Goal: Check status: Check status

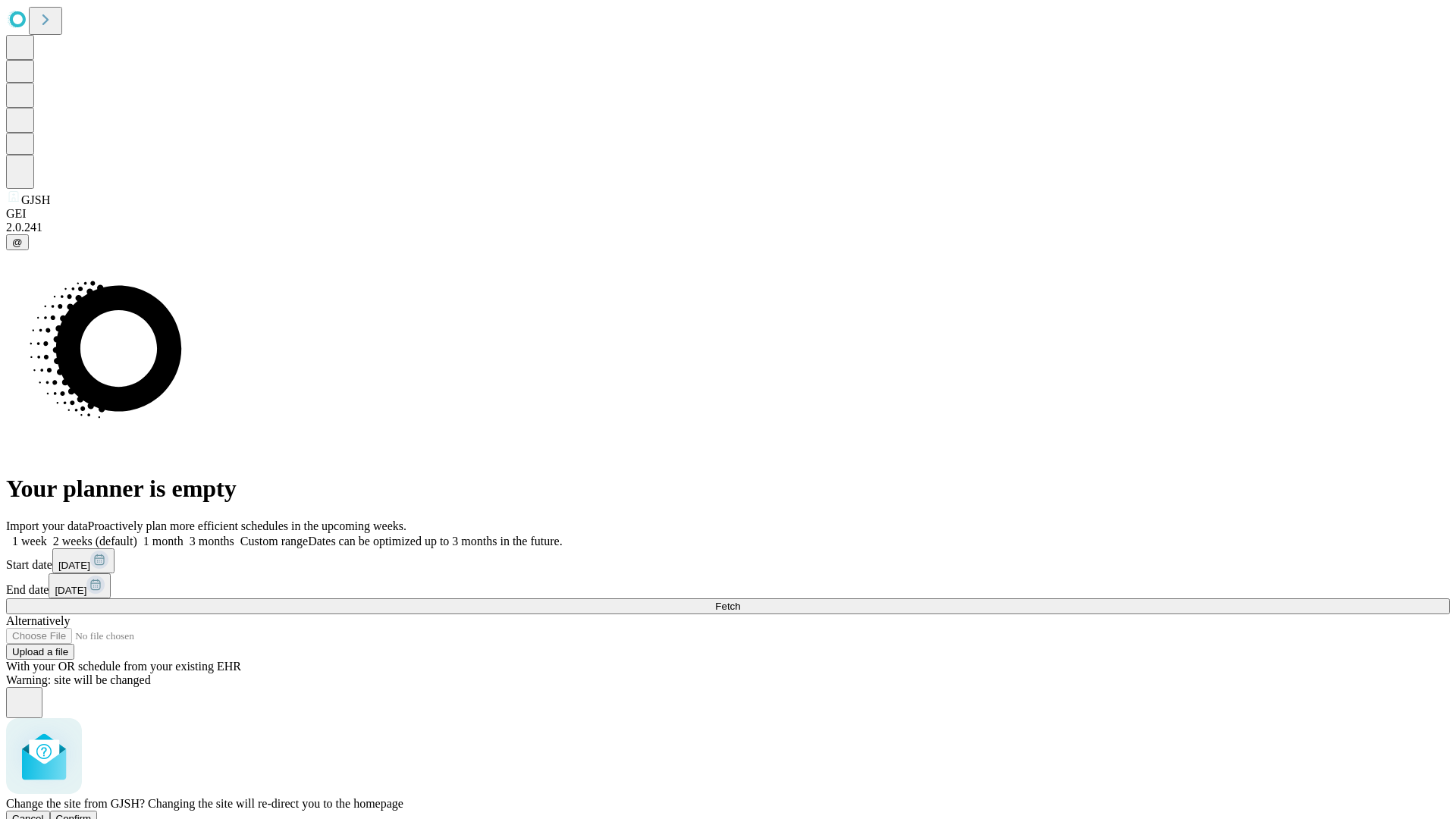
click at [92, 813] on span "Confirm" at bounding box center [73, 818] width 35 height 12
click at [184, 535] on label "1 month" at bounding box center [159, 541] width 46 height 13
click at [740, 601] on span "Fetch" at bounding box center [728, 606] width 25 height 12
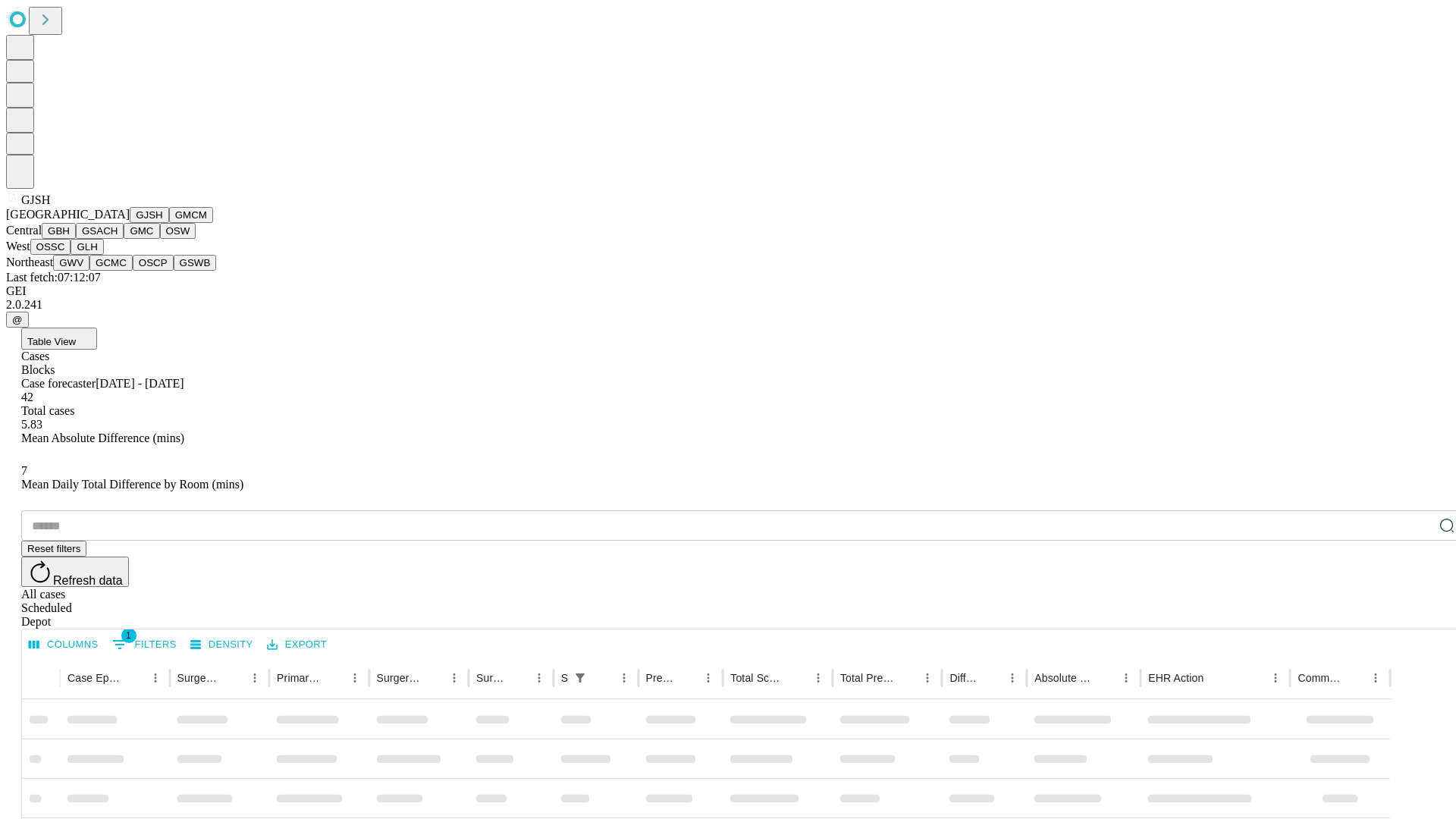
click at [169, 223] on button "GMCM" at bounding box center [191, 215] width 44 height 16
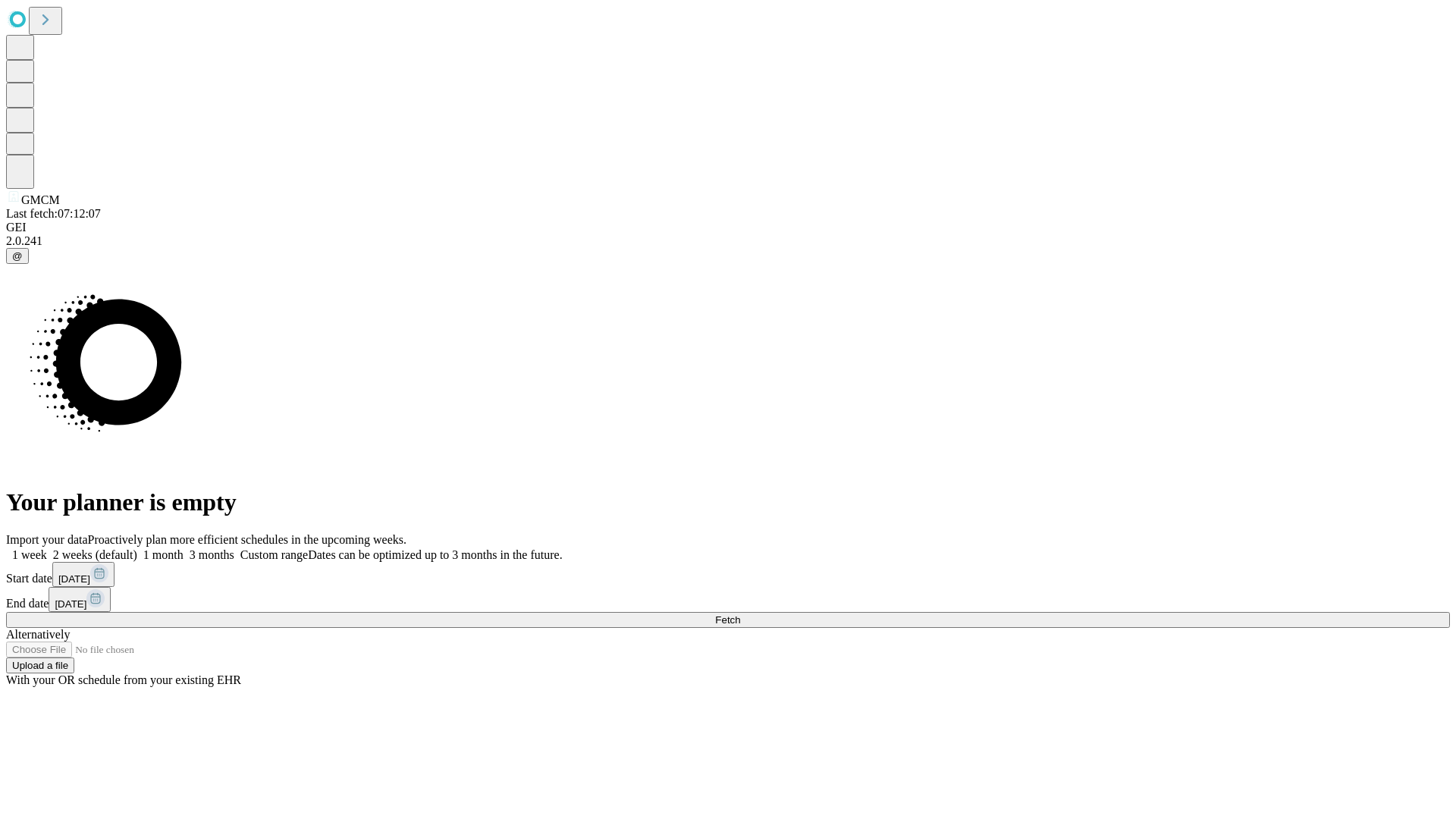
click at [184, 548] on label "1 month" at bounding box center [159, 554] width 46 height 13
click at [740, 614] on span "Fetch" at bounding box center [728, 620] width 25 height 12
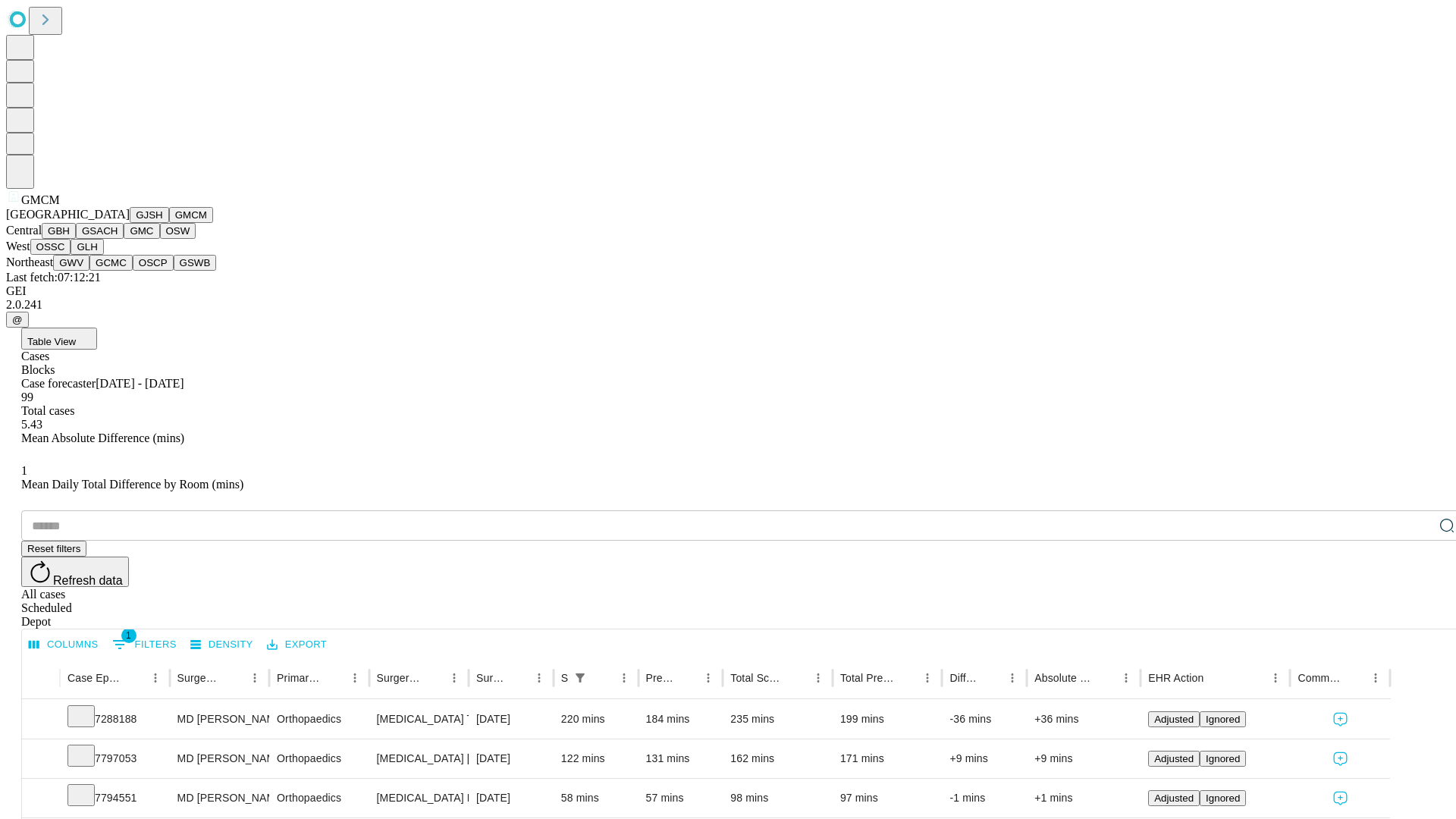
click at [76, 239] on button "GBH" at bounding box center [59, 231] width 34 height 16
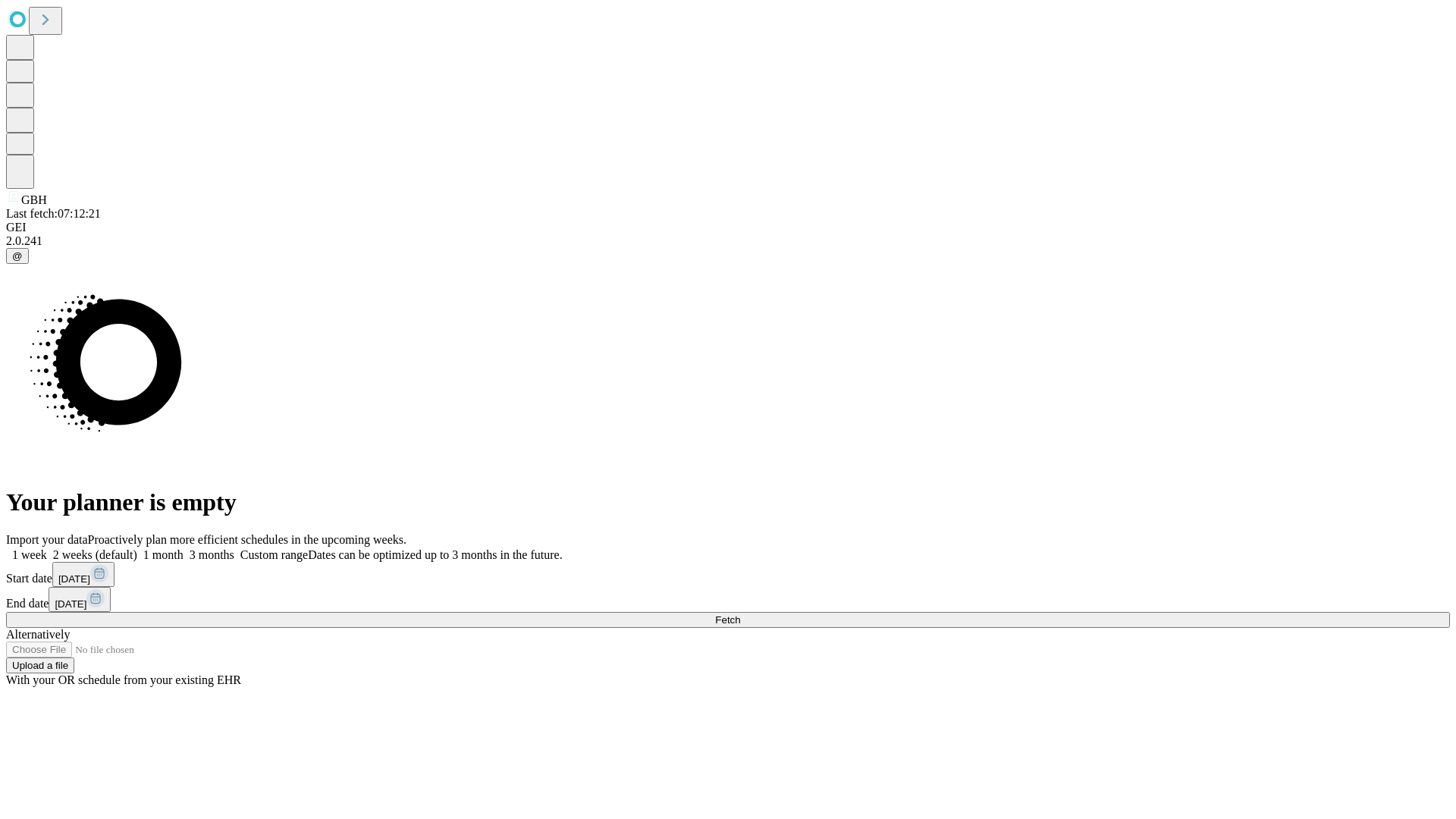
click at [184, 548] on label "1 month" at bounding box center [159, 554] width 46 height 13
click at [740, 614] on span "Fetch" at bounding box center [728, 620] width 25 height 12
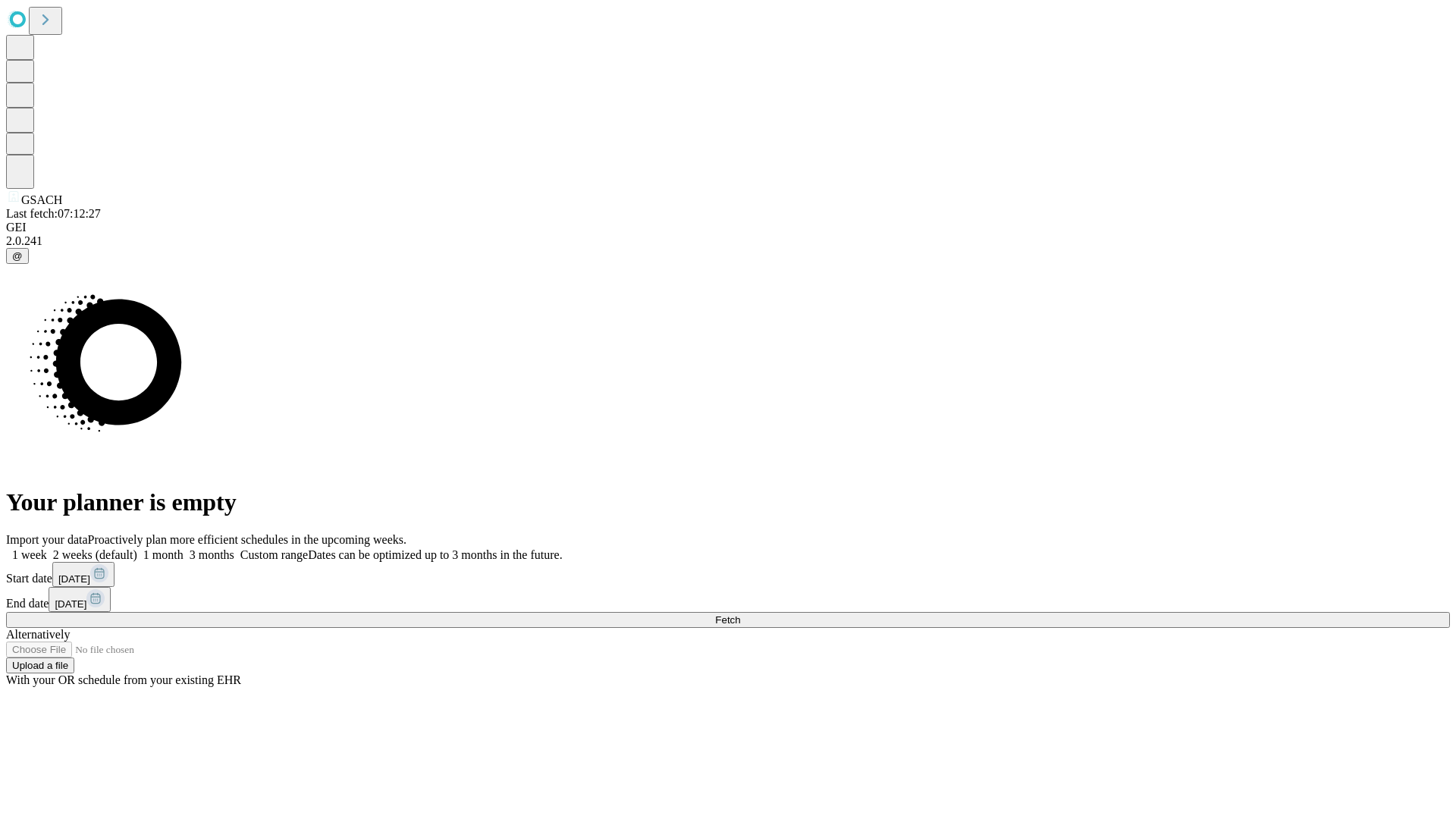
click at [184, 548] on label "1 month" at bounding box center [159, 554] width 46 height 13
click at [740, 614] on span "Fetch" at bounding box center [728, 620] width 25 height 12
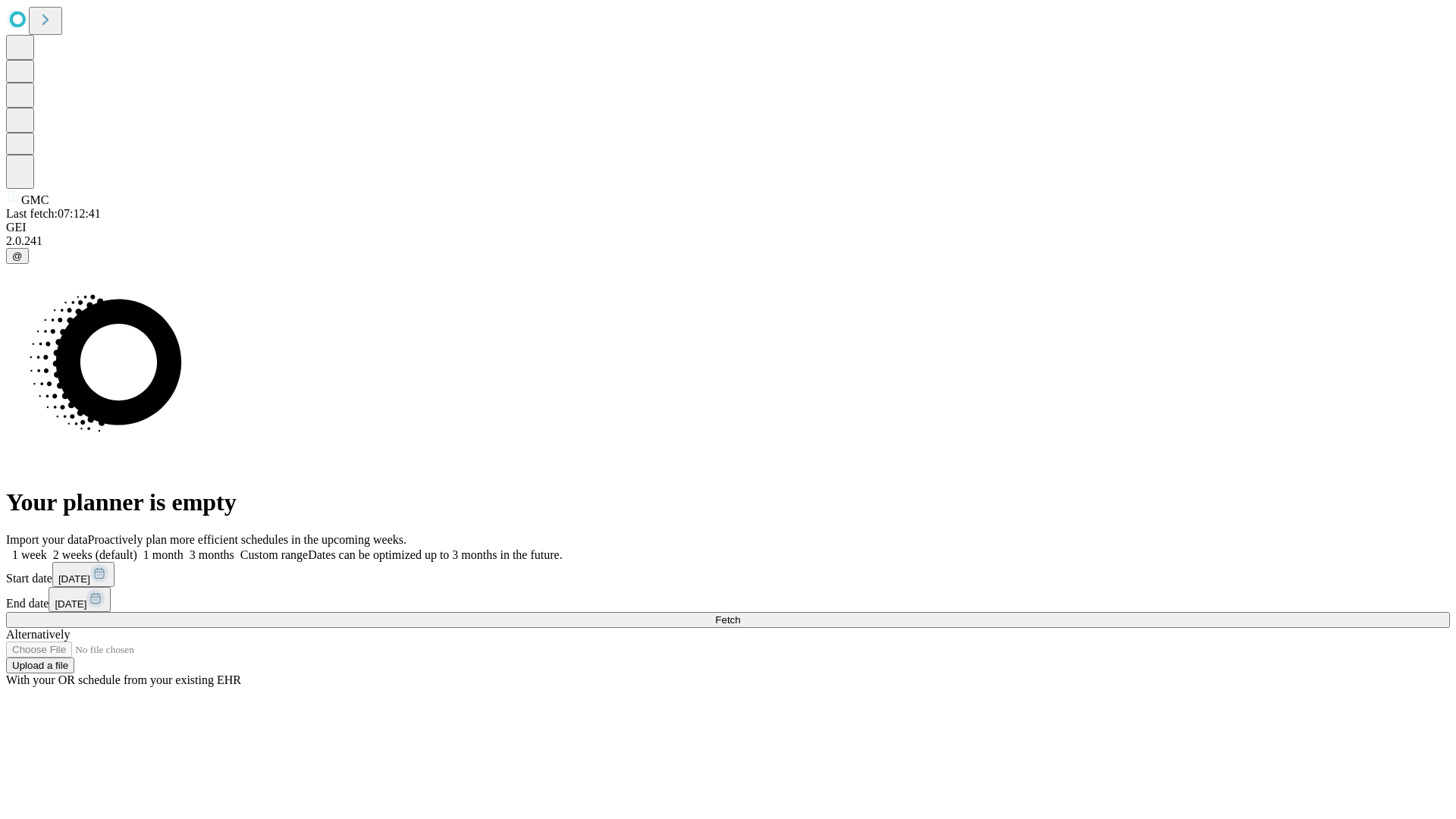
click at [740, 614] on span "Fetch" at bounding box center [728, 620] width 25 height 12
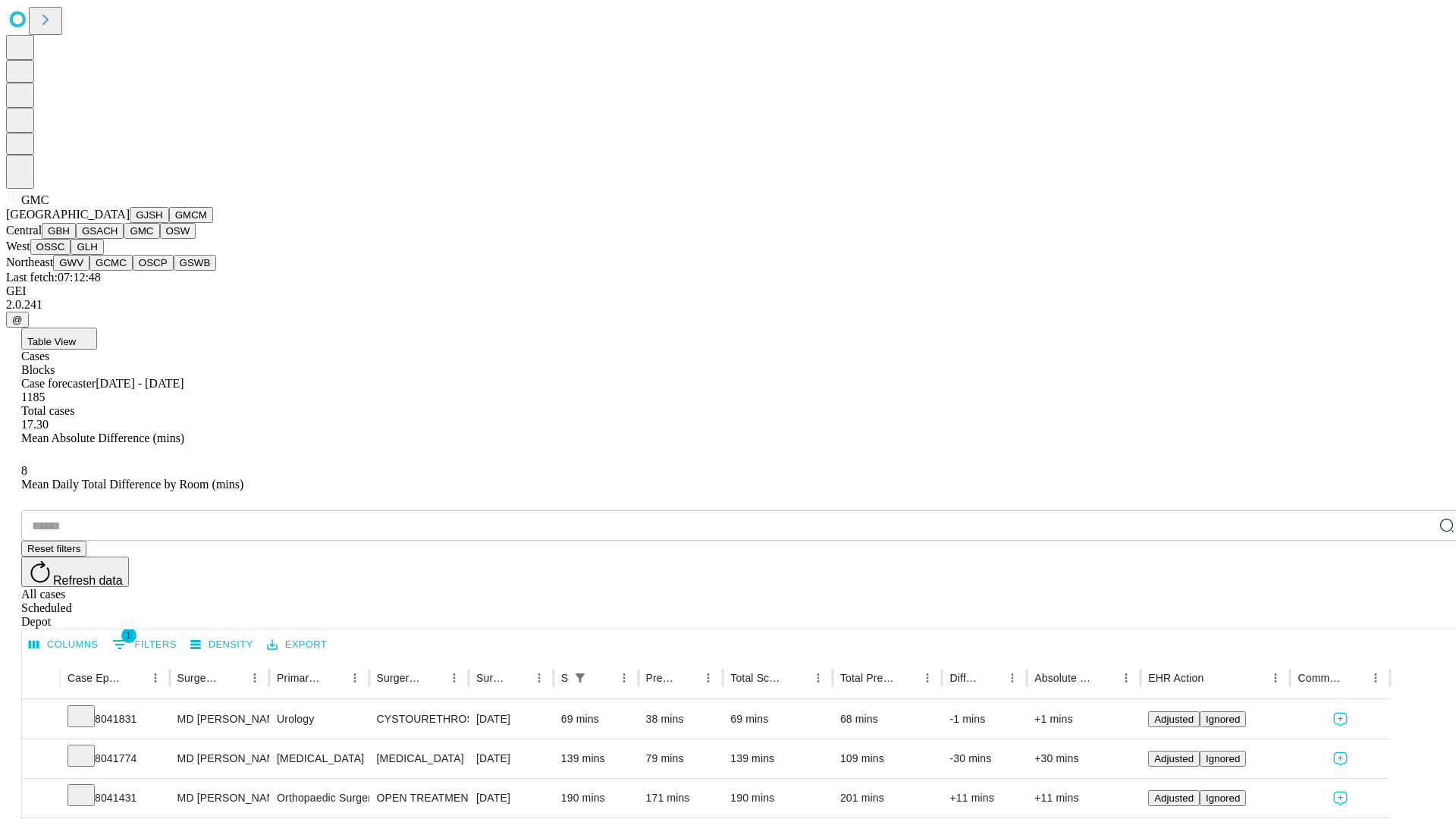
click at [160, 239] on button "OSW" at bounding box center [178, 231] width 36 height 16
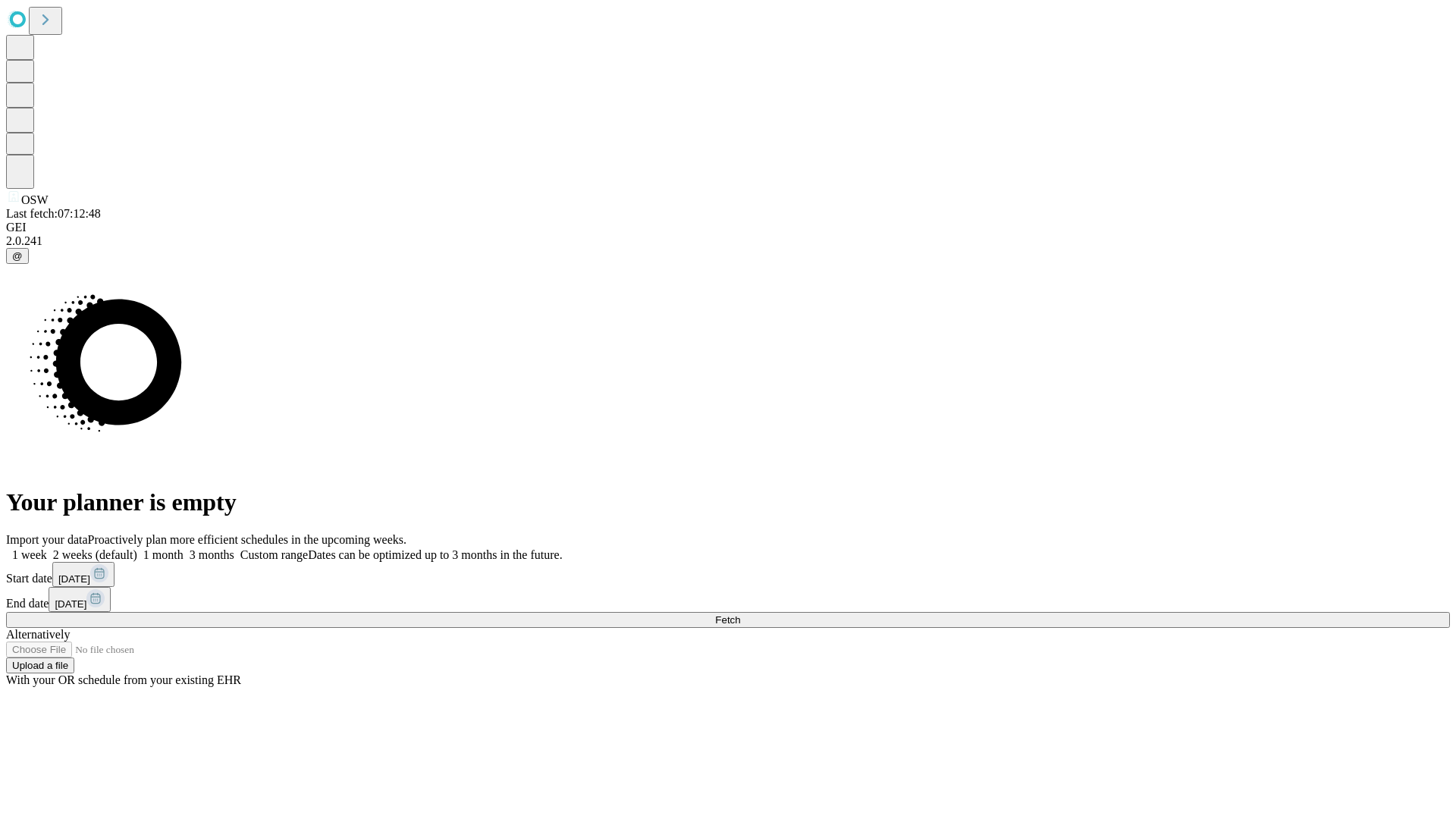
click at [184, 548] on label "1 month" at bounding box center [159, 554] width 46 height 13
click at [740, 614] on span "Fetch" at bounding box center [728, 620] width 25 height 12
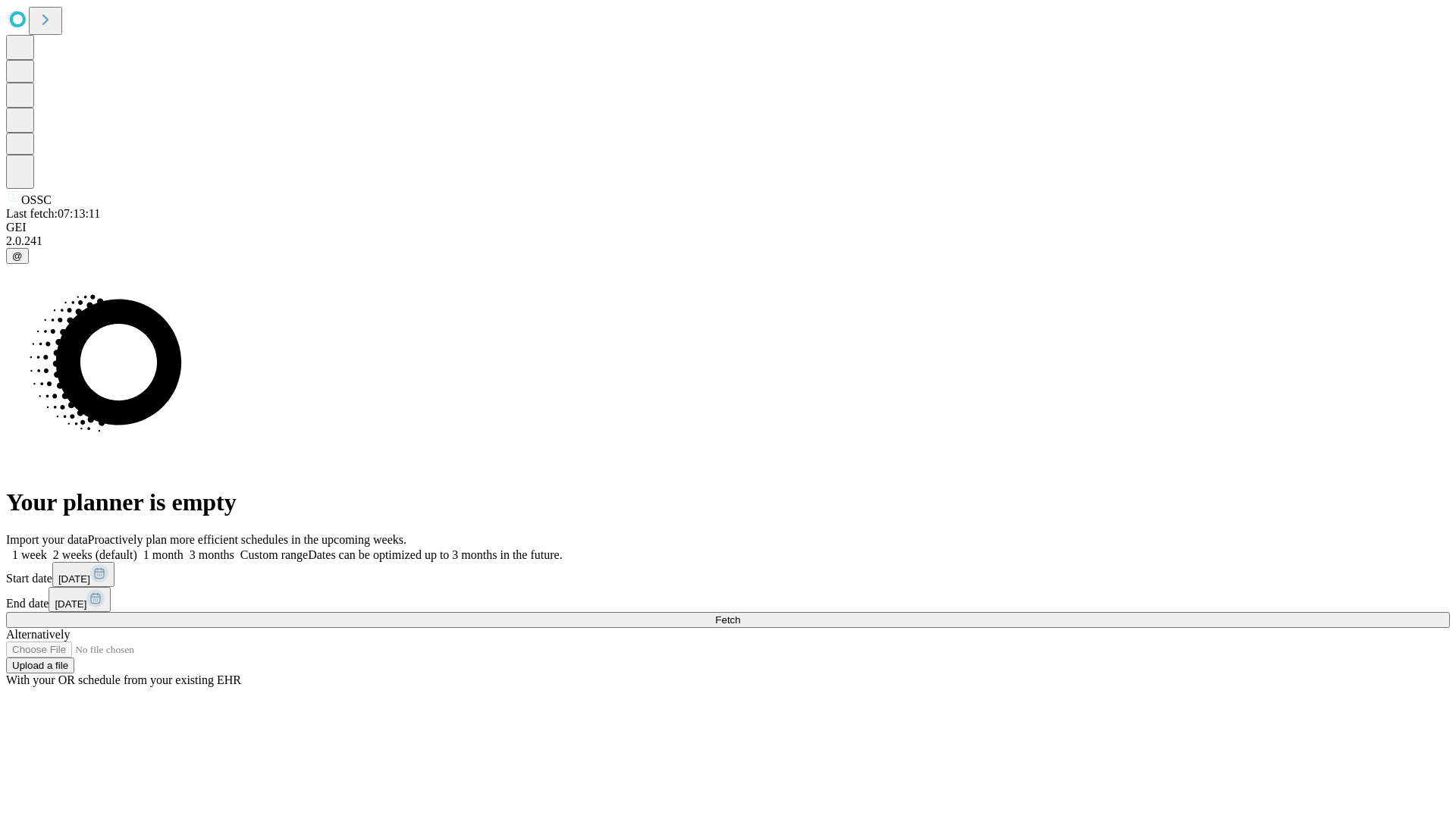
click at [184, 548] on label "1 month" at bounding box center [159, 554] width 46 height 13
click at [740, 614] on span "Fetch" at bounding box center [728, 620] width 25 height 12
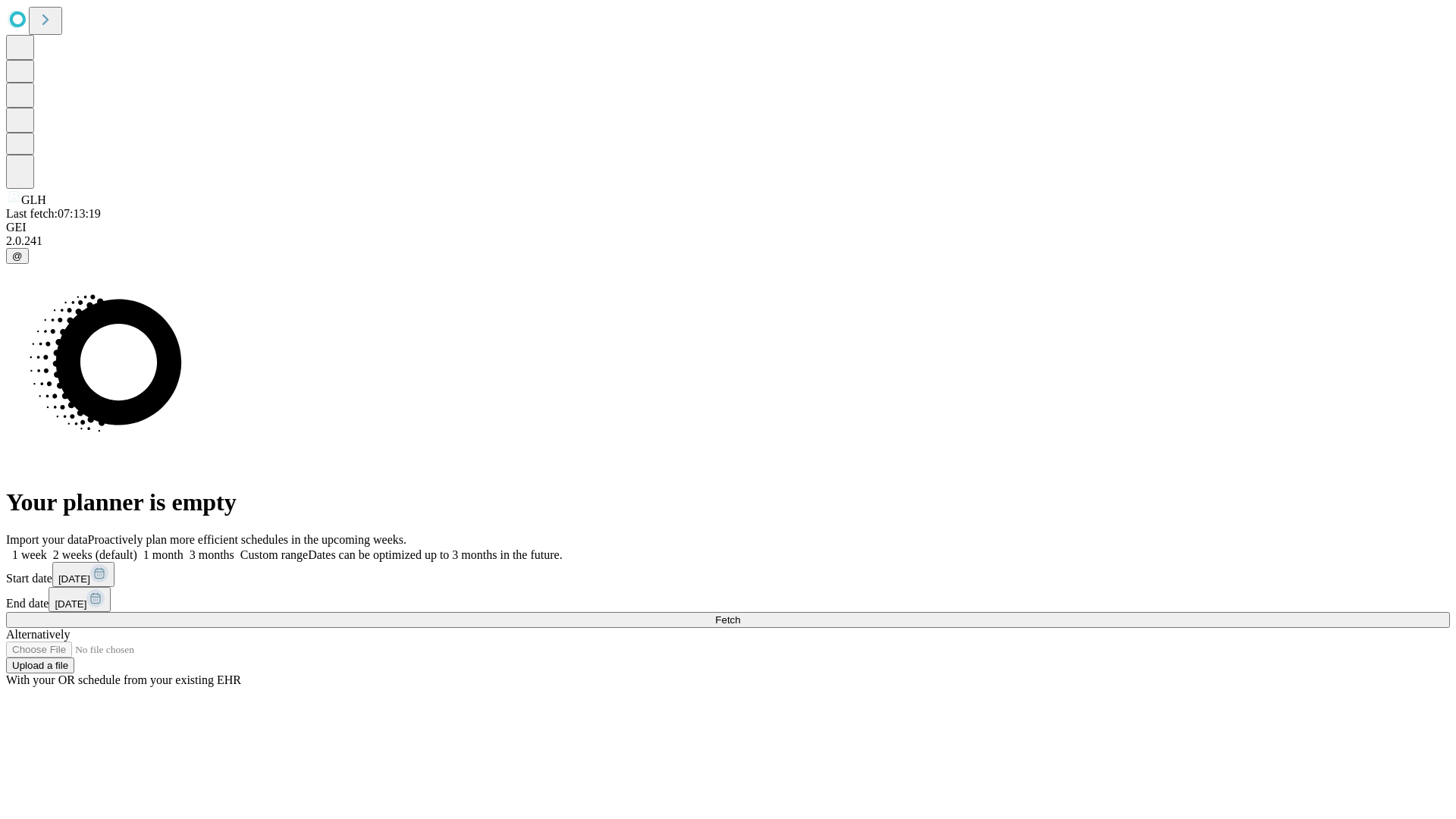
click at [184, 548] on label "1 month" at bounding box center [159, 554] width 46 height 13
click at [740, 614] on span "Fetch" at bounding box center [728, 620] width 25 height 12
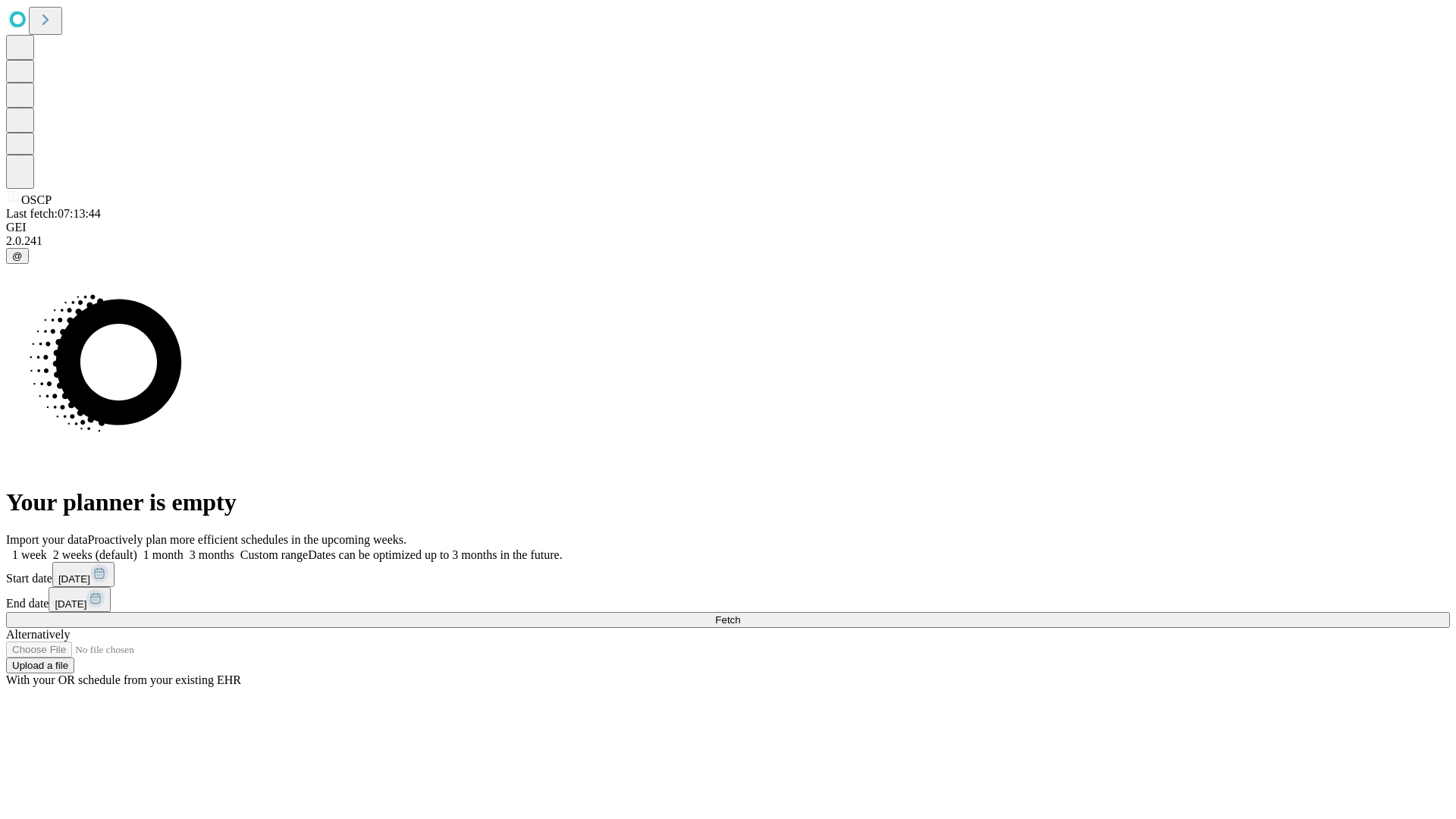
click at [184, 548] on label "1 month" at bounding box center [159, 554] width 46 height 13
click at [740, 614] on span "Fetch" at bounding box center [728, 620] width 25 height 12
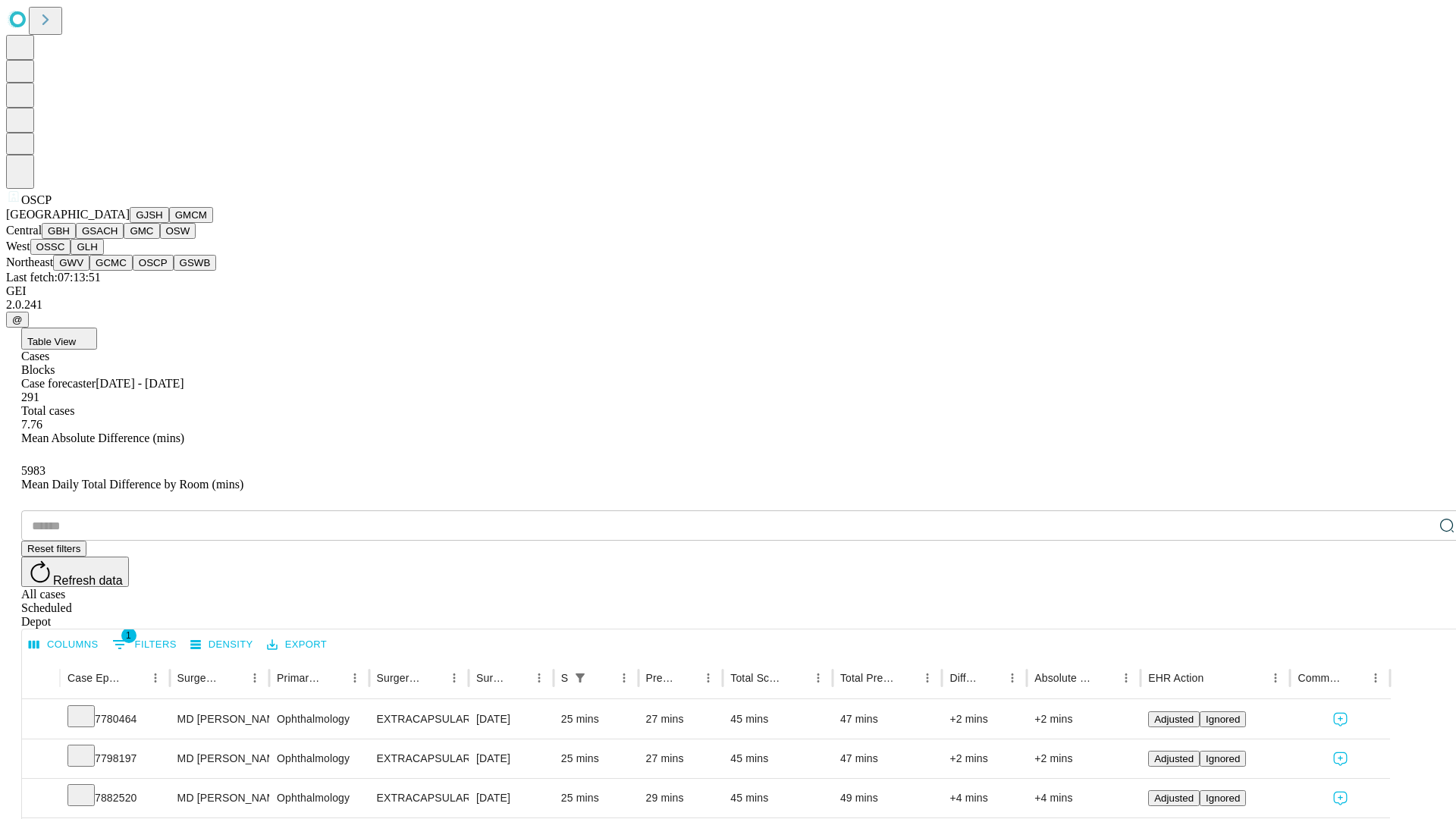
click at [174, 271] on button "GSWB" at bounding box center [196, 263] width 43 height 16
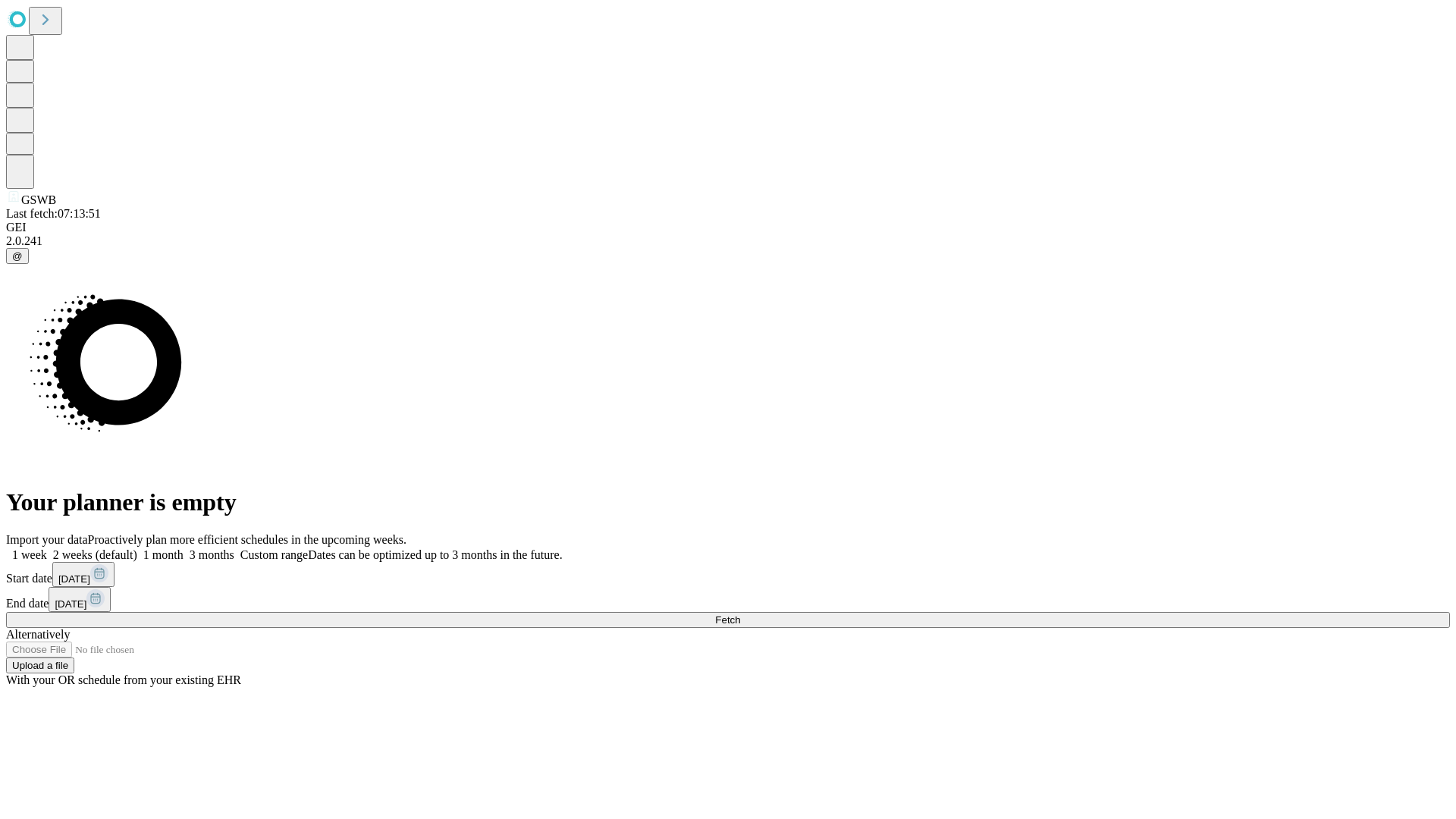
click at [184, 548] on label "1 month" at bounding box center [159, 554] width 46 height 13
click at [740, 614] on span "Fetch" at bounding box center [728, 620] width 25 height 12
